Goal: Task Accomplishment & Management: Use online tool/utility

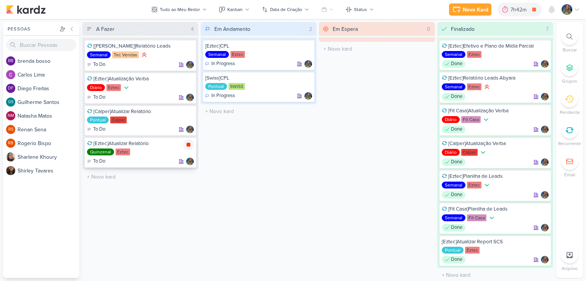
click at [191, 145] on icon at bounding box center [188, 145] width 6 height 6
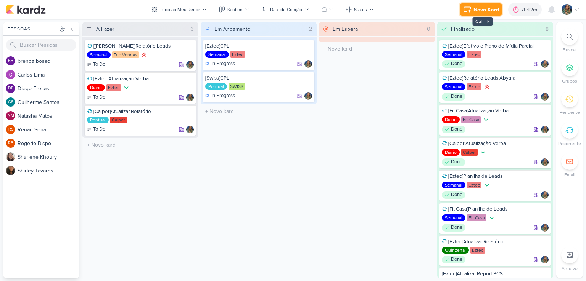
click at [471, 8] on icon at bounding box center [467, 9] width 9 height 9
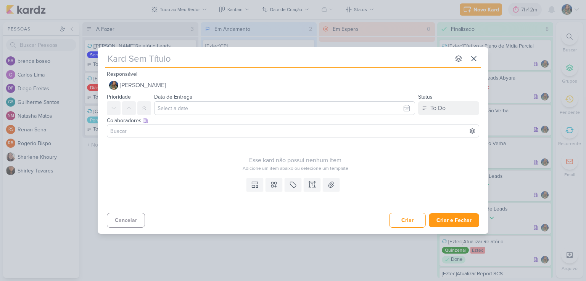
type input "["
type input "[Ezt"
type input "[Eztec"
type input "[Eztec]"
type input "[Eztec]Criar C"
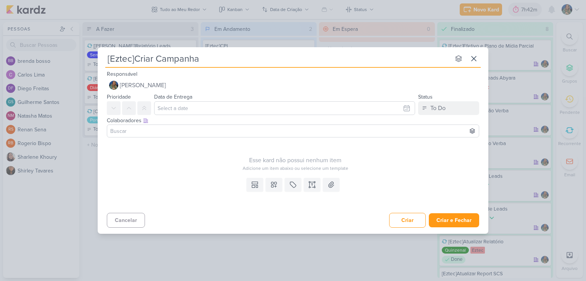
type input "[Eztec]Criar Campanha"
type input "[Eztec]Criar Campanha Remarketing SCS"
click at [272, 188] on icon at bounding box center [274, 185] width 8 height 8
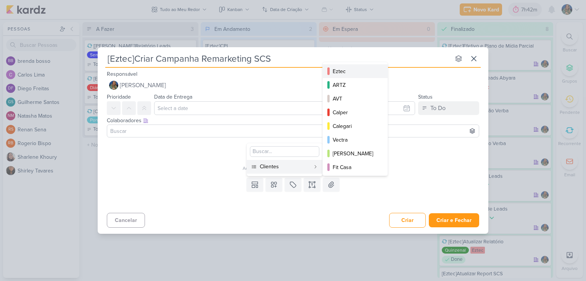
click at [348, 71] on div "Eztec" at bounding box center [356, 72] width 46 height 8
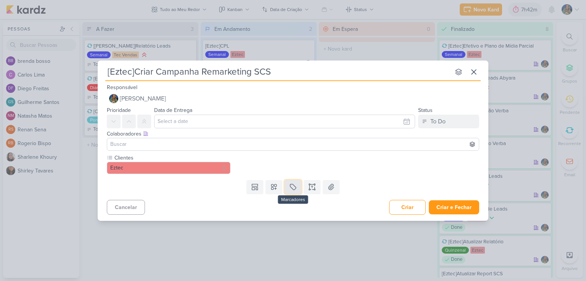
click at [288, 191] on button at bounding box center [293, 187] width 17 height 14
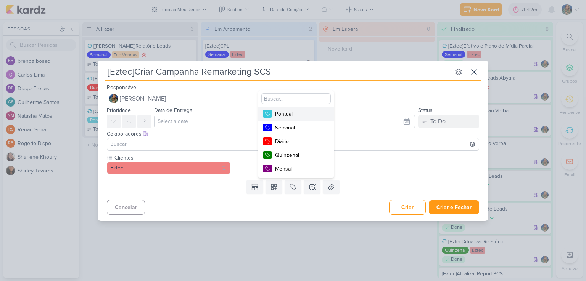
click at [295, 118] on button "Pontual" at bounding box center [296, 114] width 76 height 14
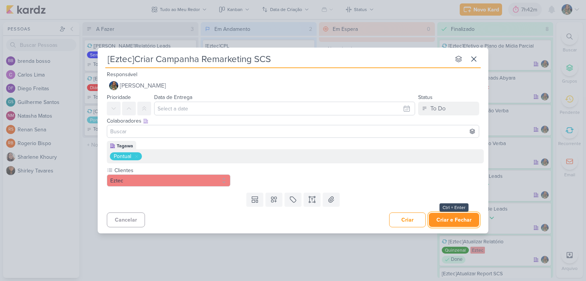
click at [449, 222] on button "Criar e Fechar" at bounding box center [454, 220] width 50 height 14
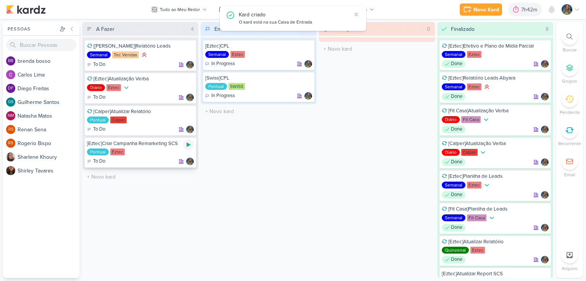
click at [188, 147] on div at bounding box center [188, 145] width 11 height 11
